Goal: Check status: Check status

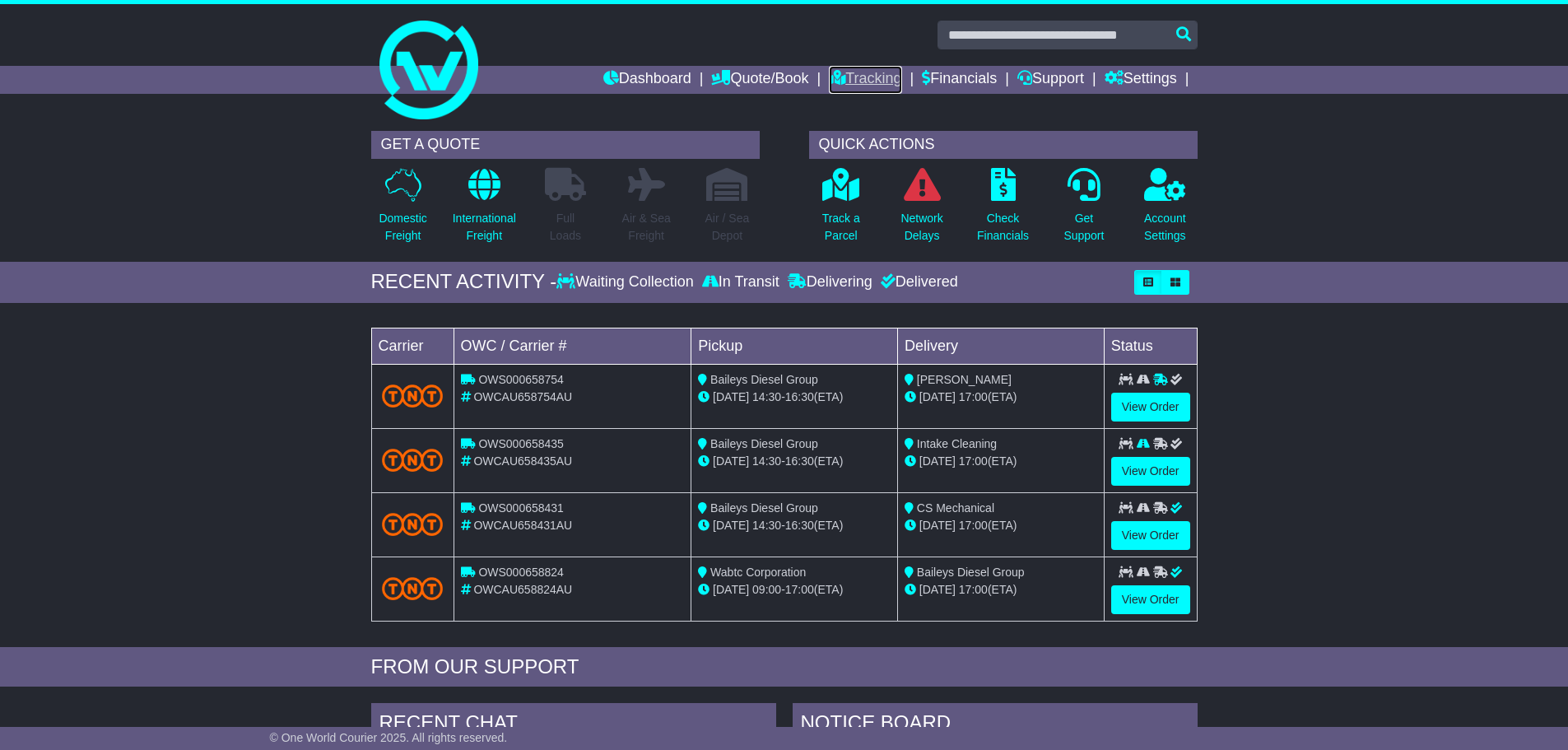
click at [848, 75] on link "Tracking" at bounding box center [865, 80] width 72 height 28
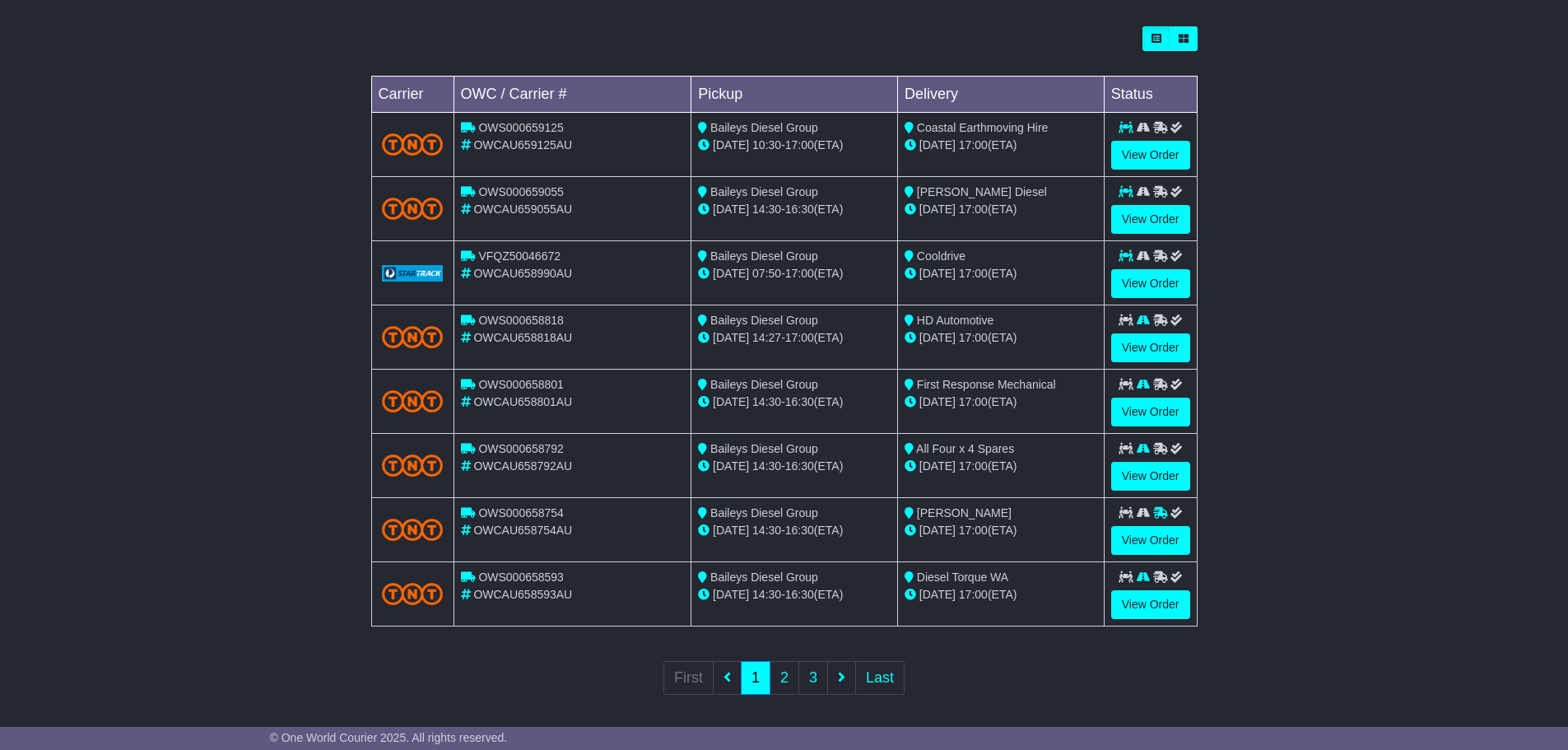
scroll to position [468, 0]
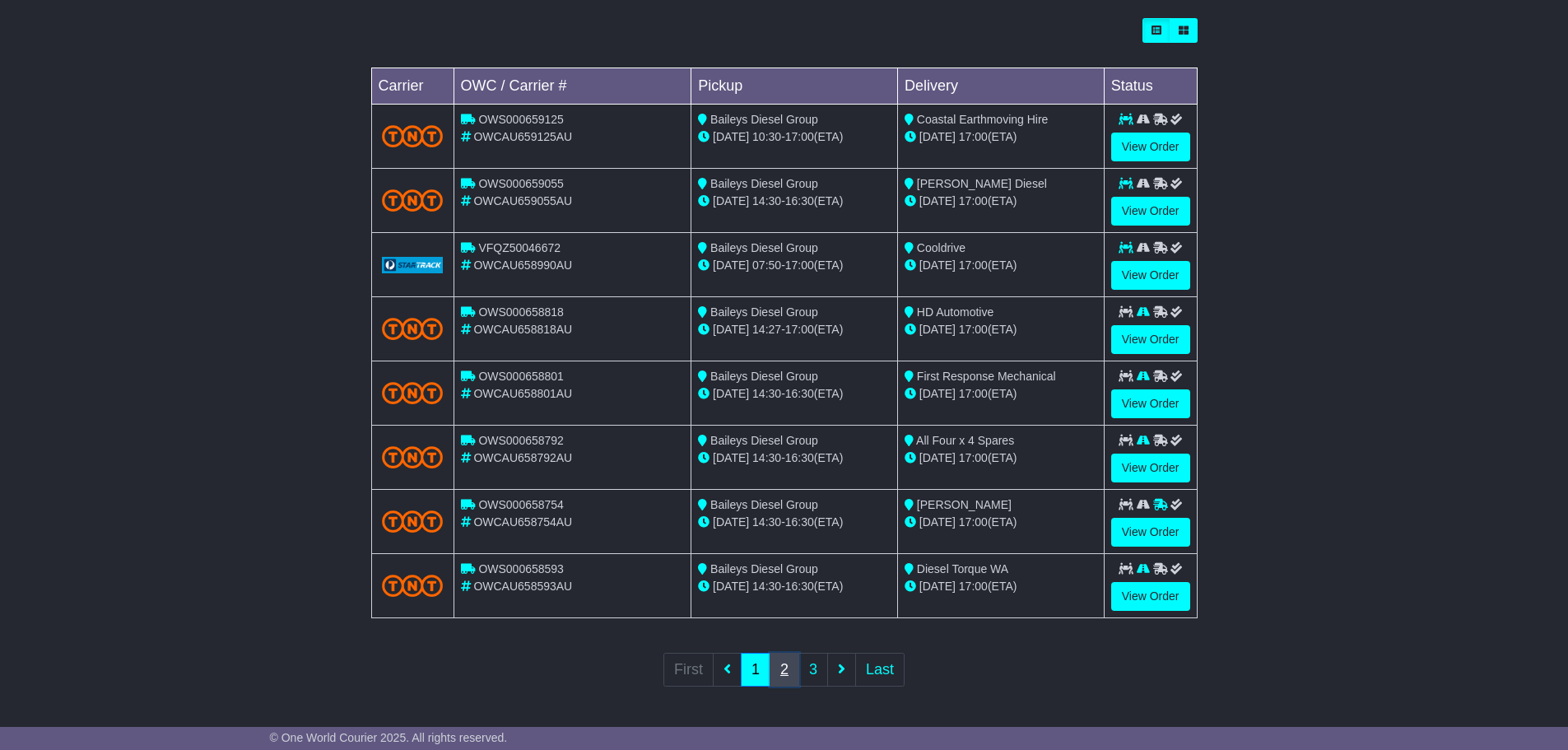
click at [790, 671] on link "2" at bounding box center [784, 670] width 30 height 34
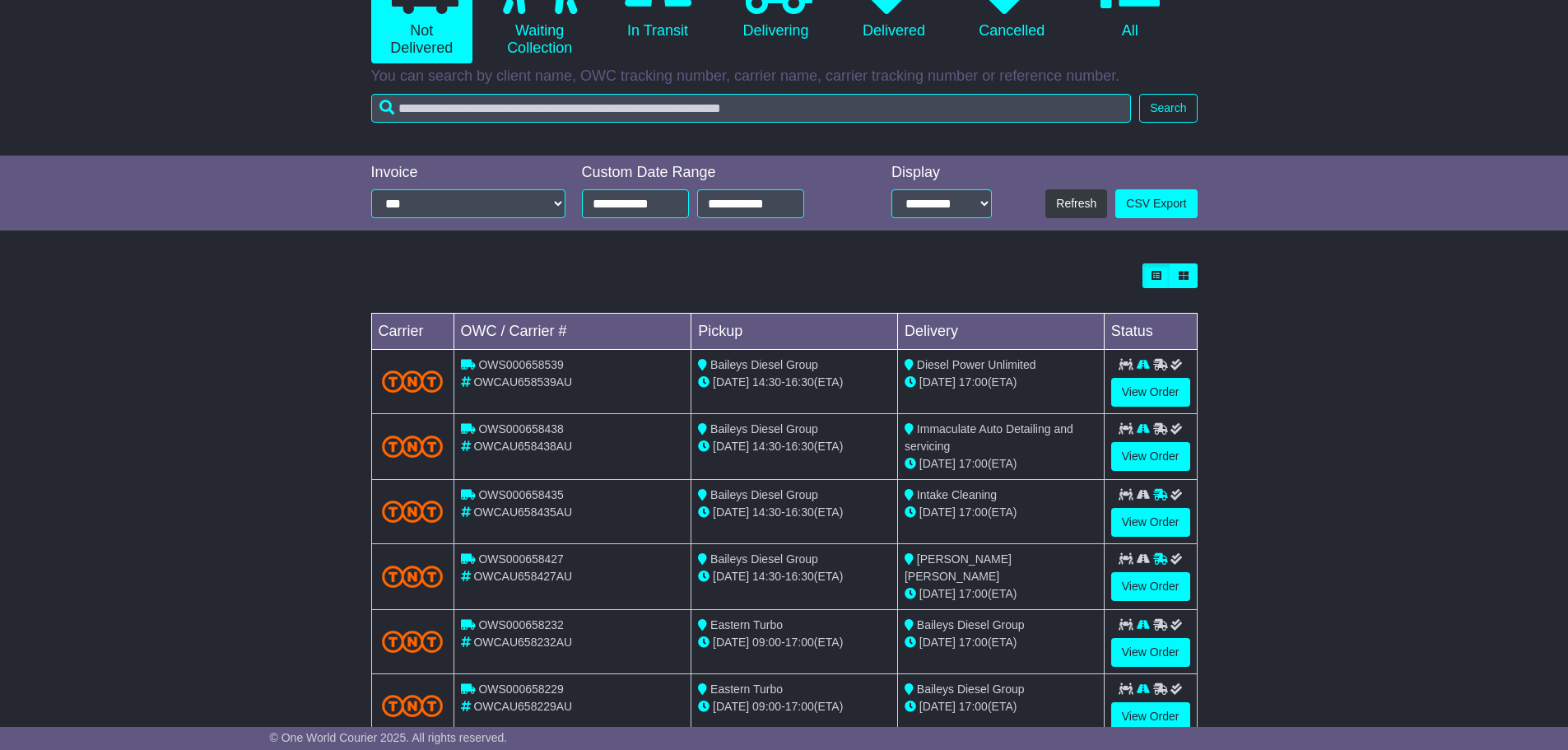
scroll to position [471, 0]
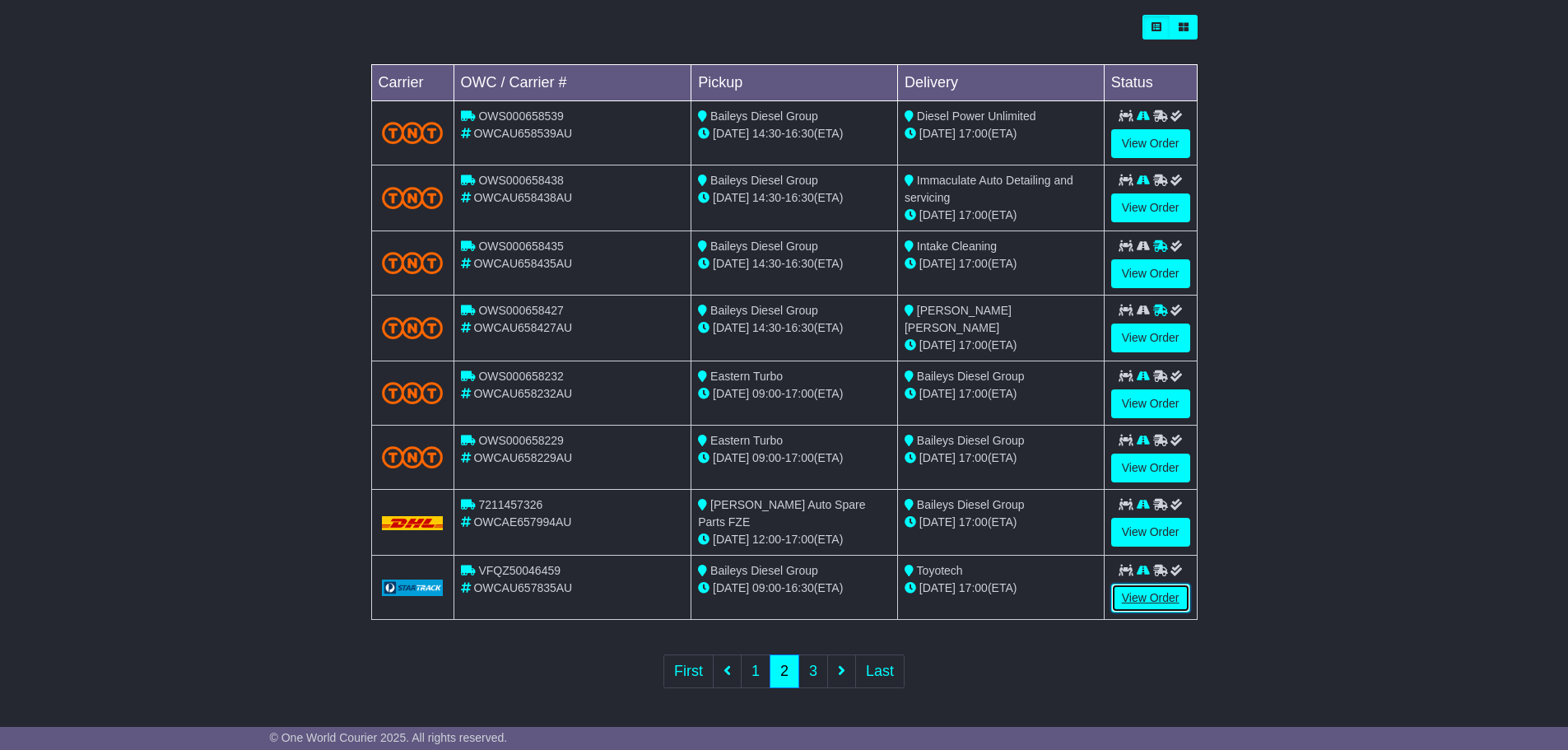
click at [1145, 592] on link "View Order" at bounding box center [1150, 598] width 79 height 29
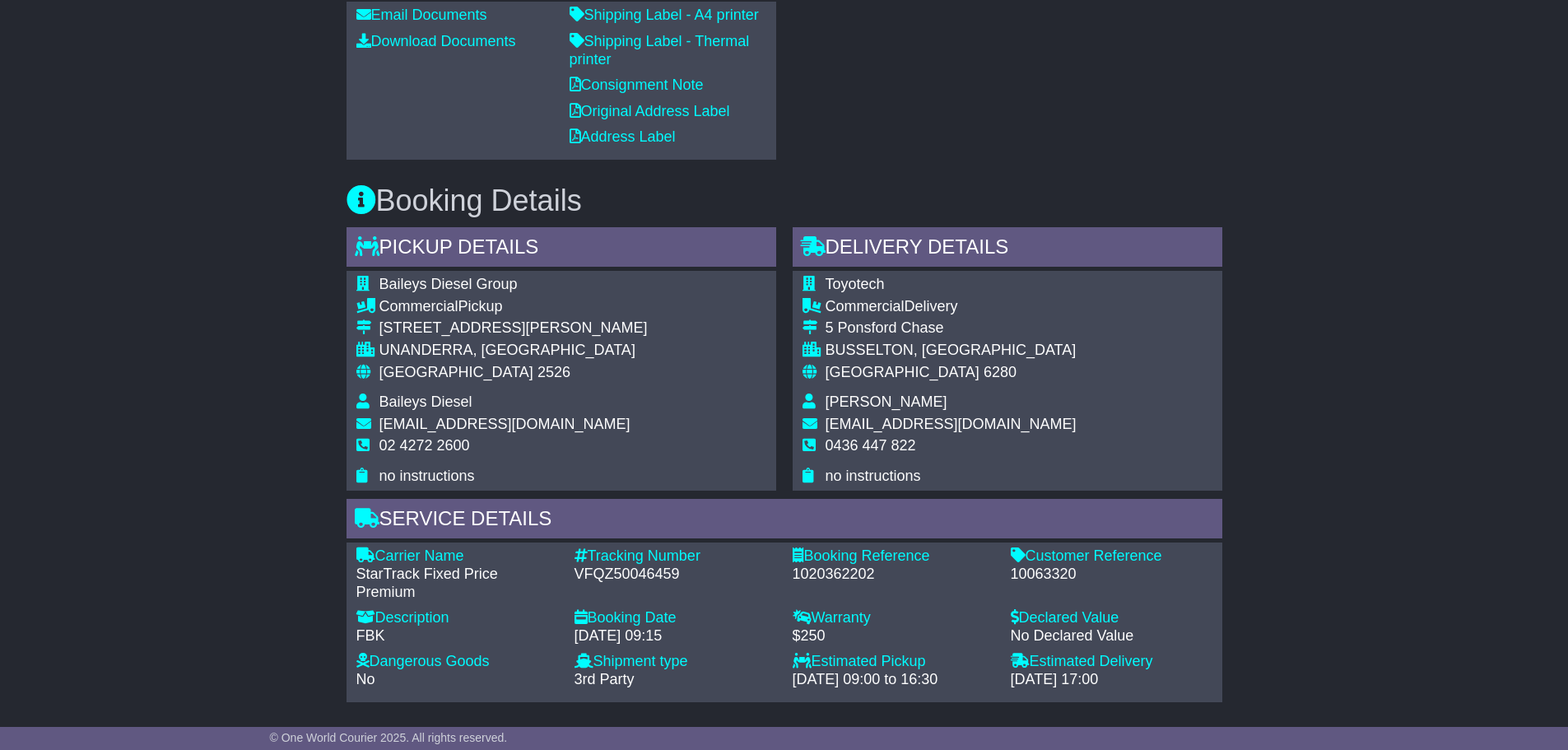
scroll to position [823, 0]
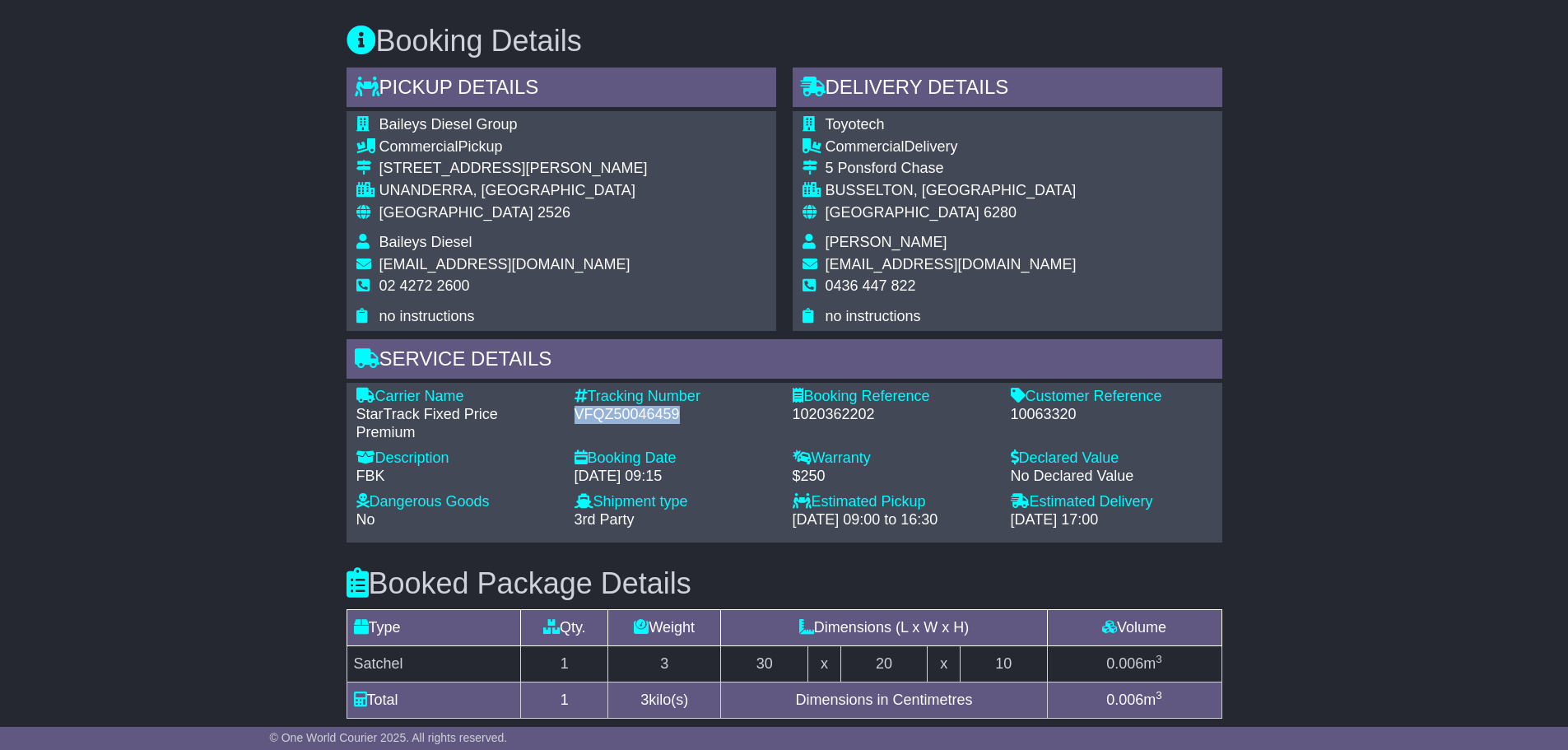
drag, startPoint x: 681, startPoint y: 413, endPoint x: 569, endPoint y: 415, distance: 112.0
click at [569, 415] on div "Tracking Number - VFQZ50046459" at bounding box center [675, 414] width 218 height 53
copy div "VFQZ50046459"
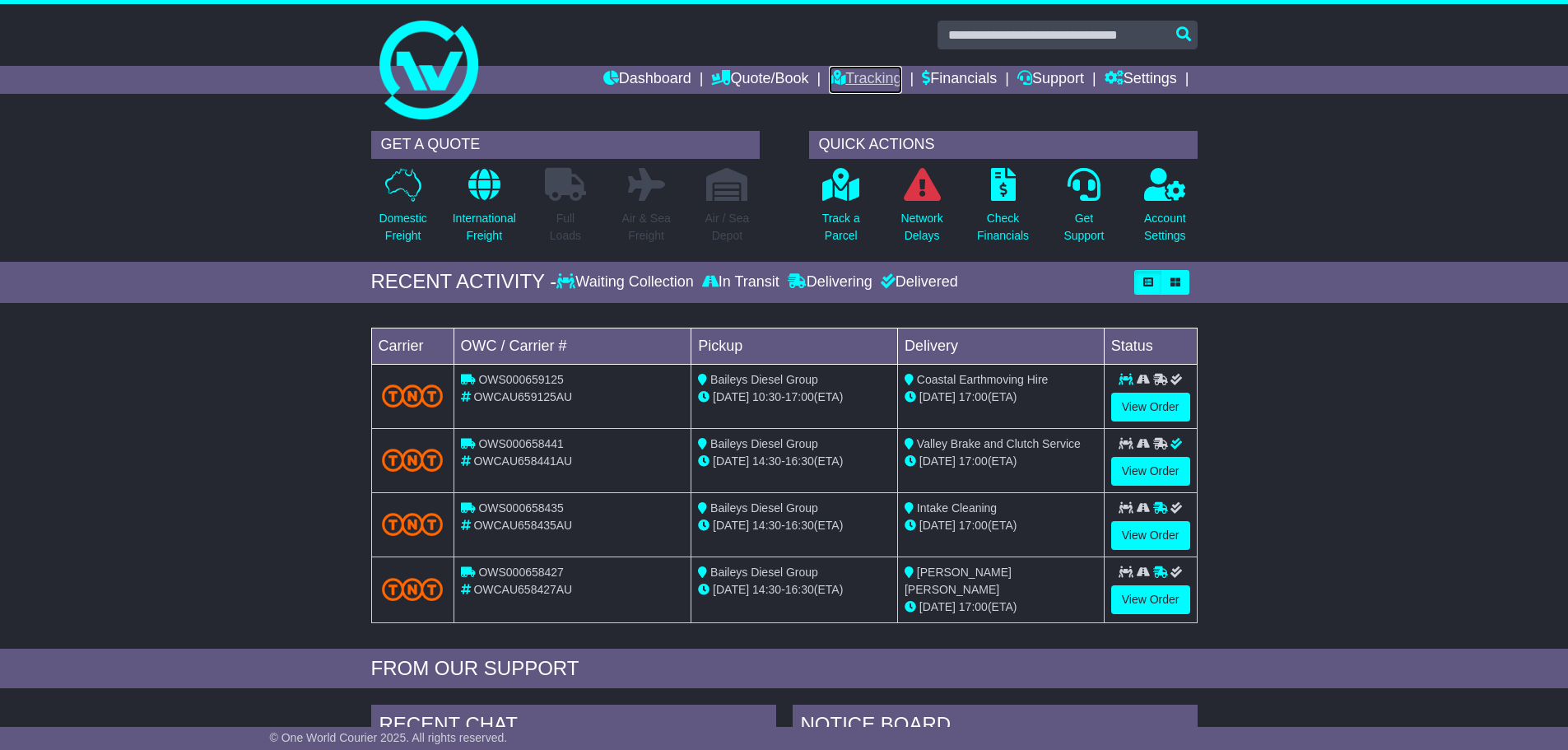
click at [850, 78] on link "Tracking" at bounding box center [865, 80] width 72 height 28
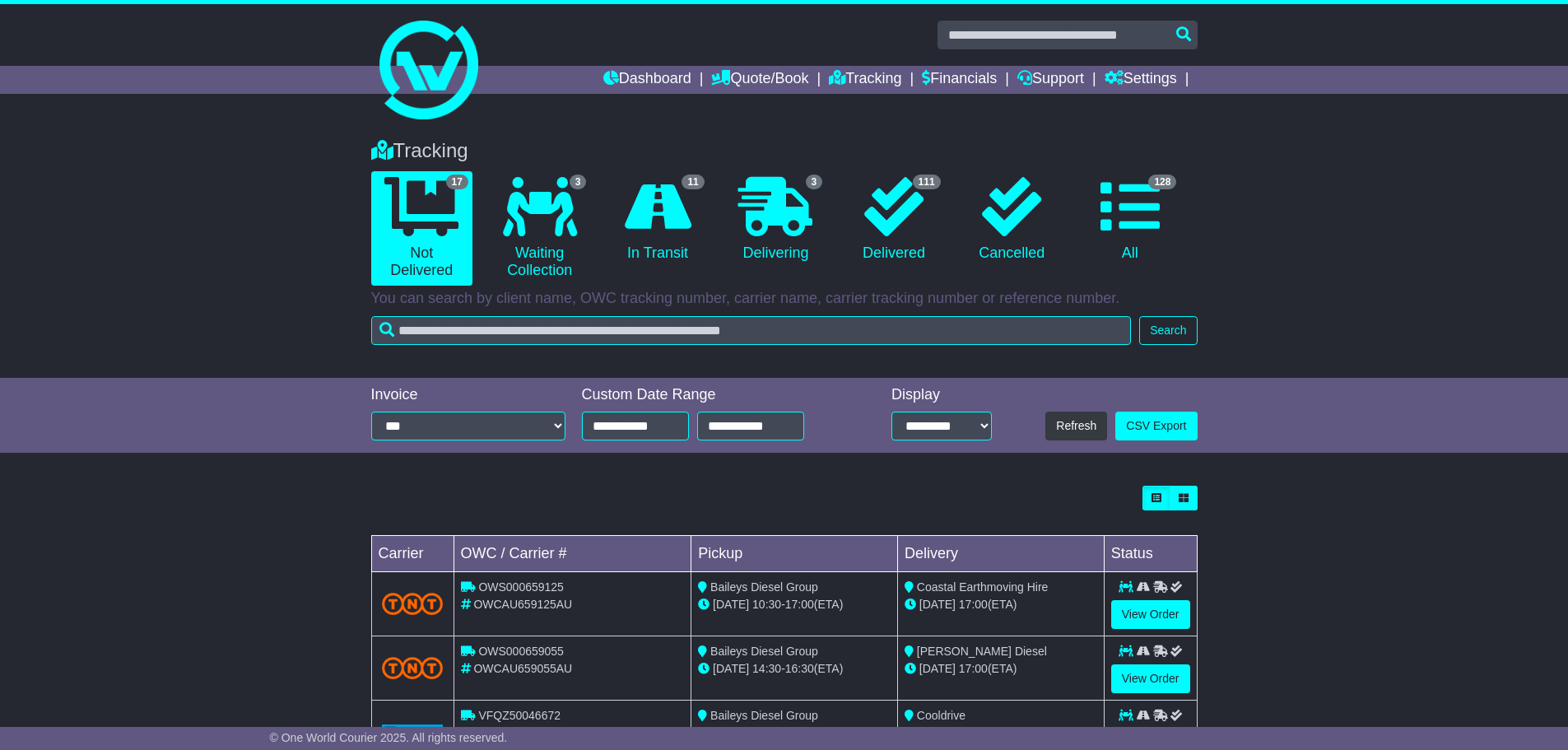
scroll to position [468, 0]
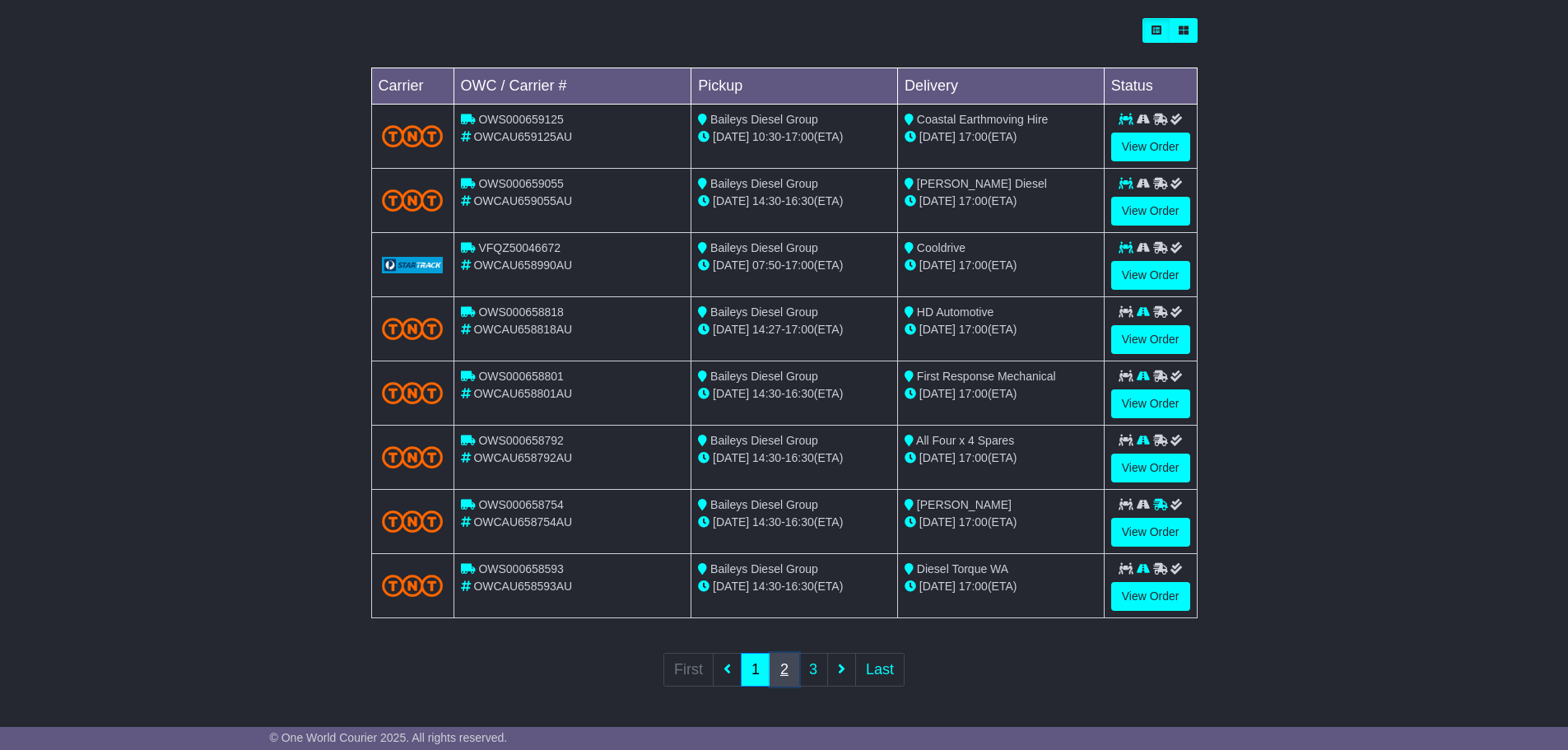
click at [782, 673] on link "2" at bounding box center [784, 670] width 30 height 34
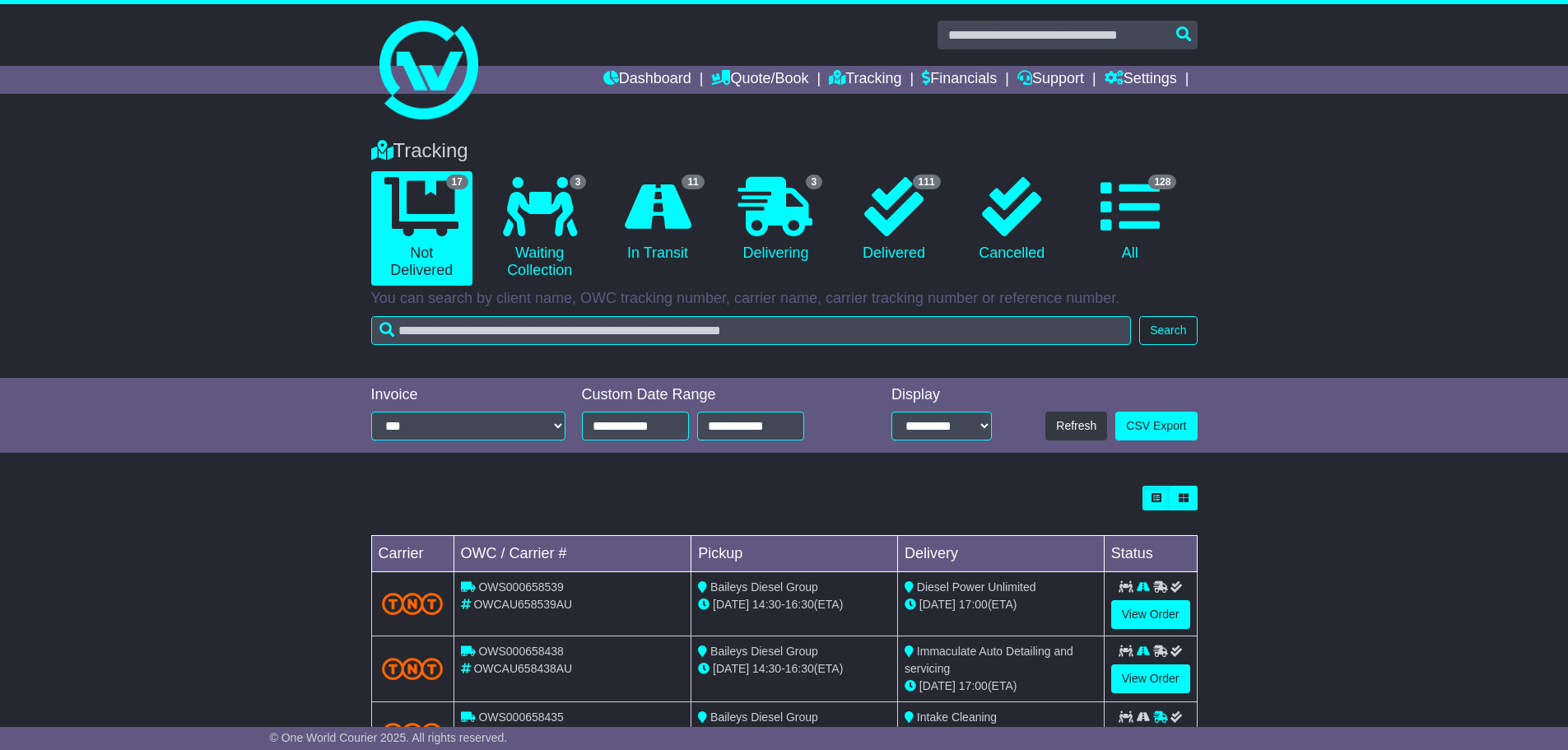
scroll to position [471, 0]
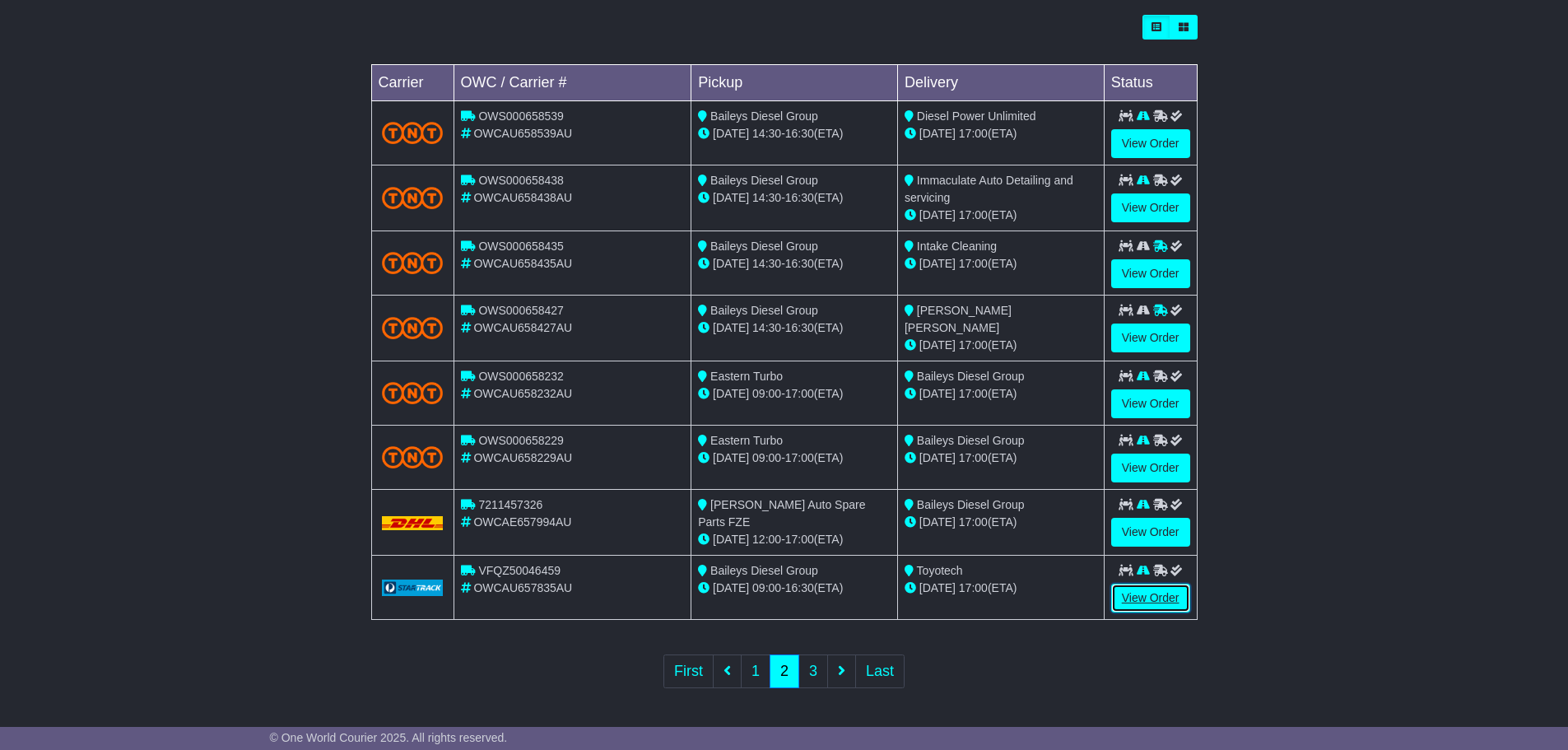
click at [1161, 597] on link "View Order" at bounding box center [1150, 598] width 79 height 29
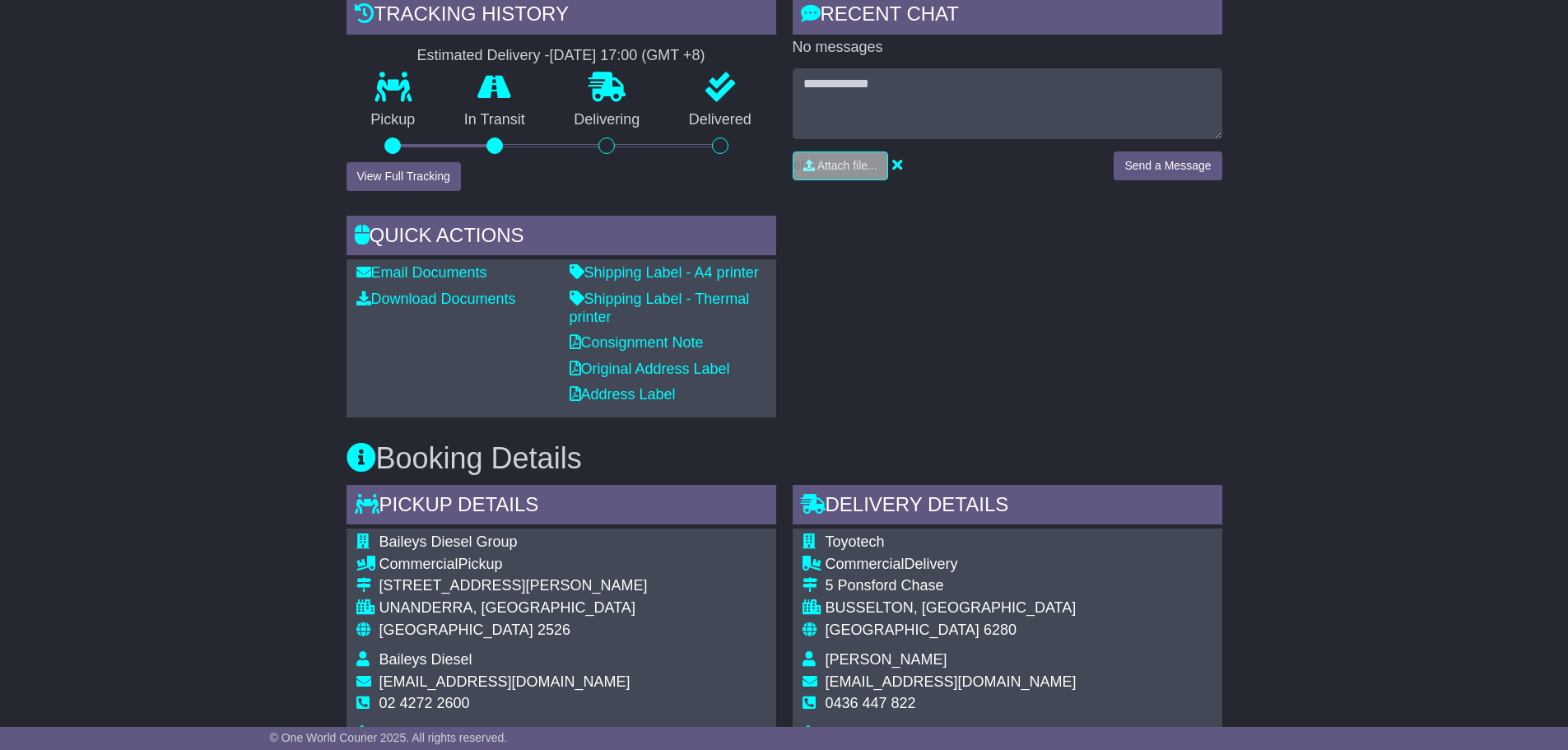
scroll to position [735, 0]
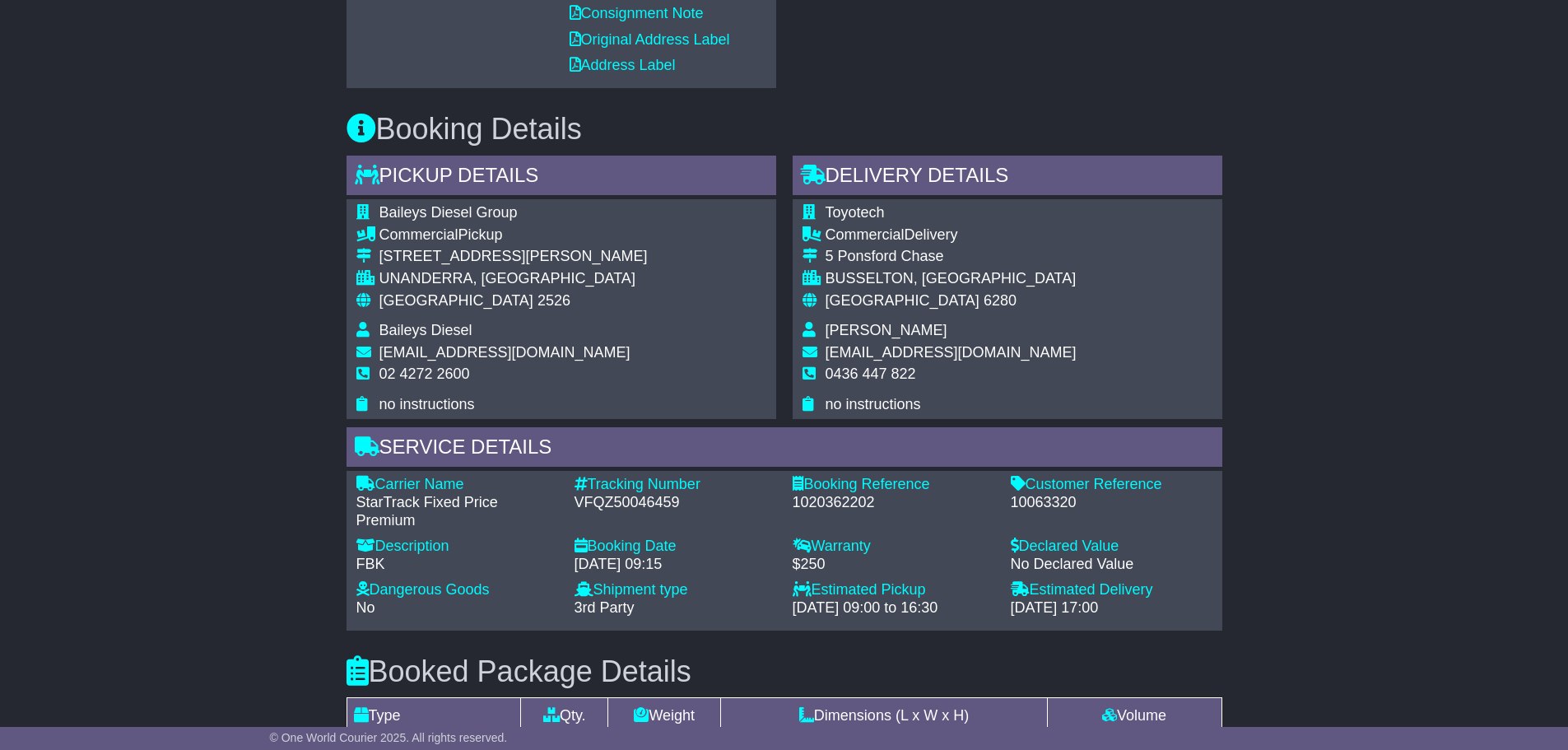
click at [1044, 503] on div "10063320" at bounding box center [1112, 503] width 202 height 18
copy div "10063320"
